Goal: Information Seeking & Learning: Learn about a topic

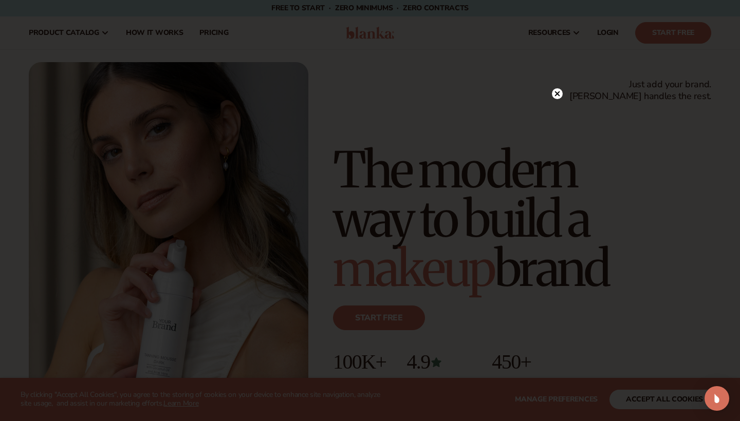
click at [553, 95] on circle at bounding box center [557, 93] width 11 height 11
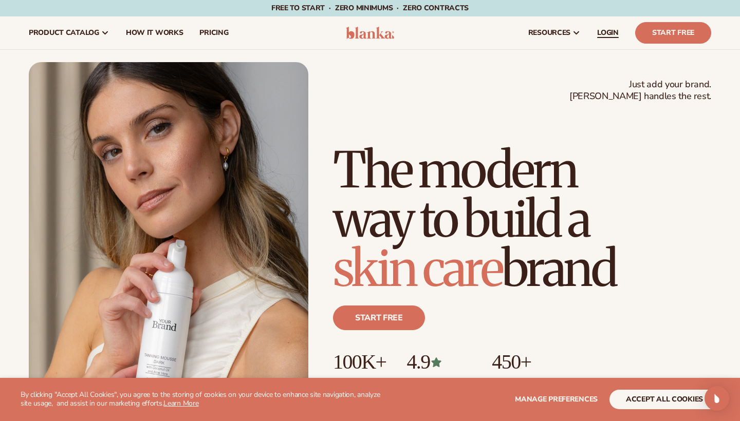
click at [612, 31] on span "LOGIN" at bounding box center [608, 33] width 22 height 8
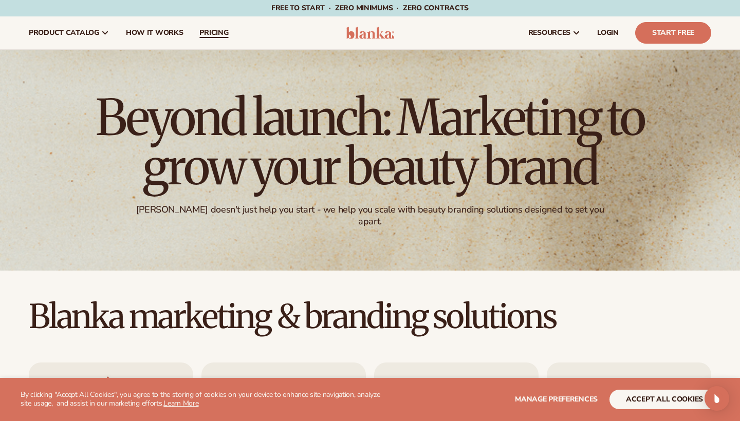
click at [196, 41] on link "pricing" at bounding box center [213, 32] width 45 height 33
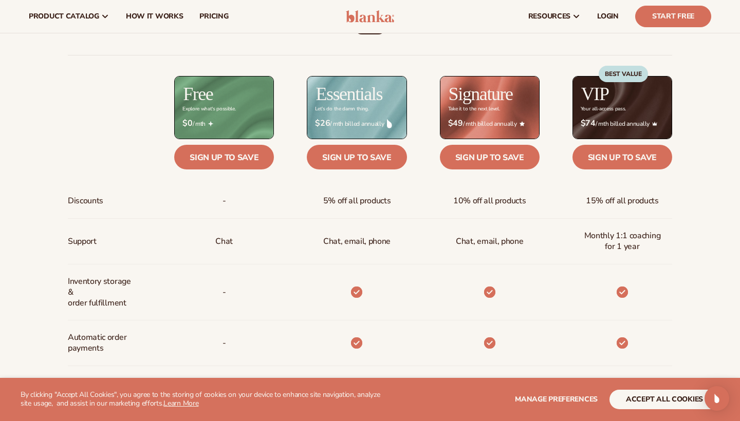
scroll to position [378, 0]
